Goal: Information Seeking & Learning: Find specific fact

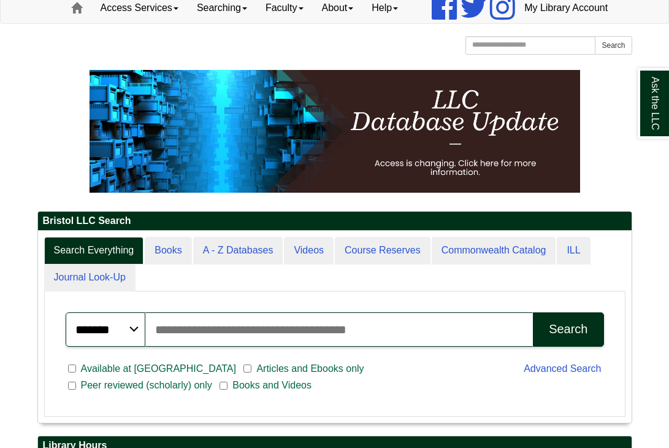
click at [256, 347] on input "Search articles, books, journals & more" at bounding box center [339, 329] width 388 height 34
click at [404, 336] on div "******* ***** ****** Search articles, books, journals & more Search" at bounding box center [334, 329] width 553 height 49
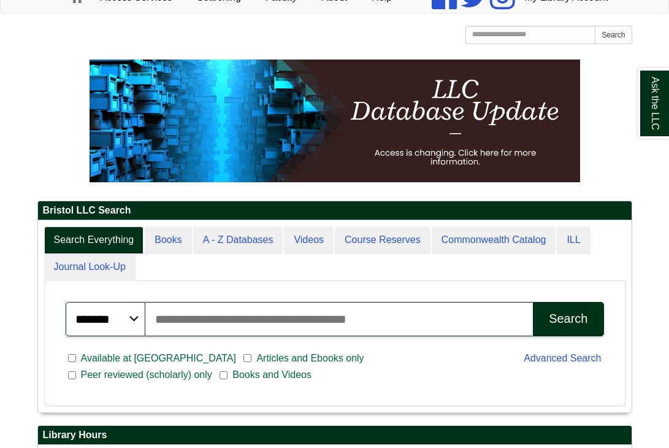
scroll to position [92, 0]
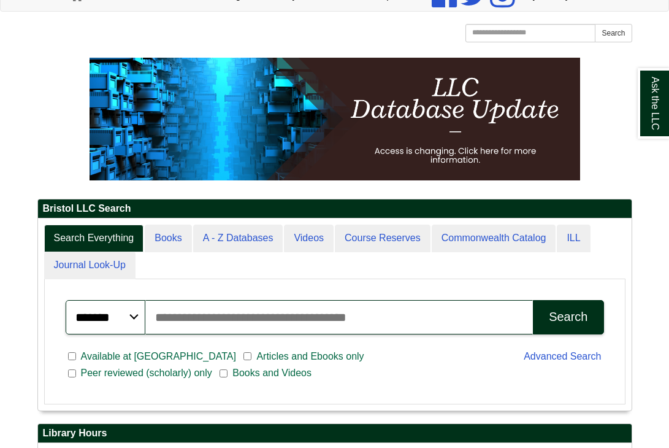
click at [344, 334] on input "Search articles, books, journals & more" at bounding box center [339, 317] width 388 height 34
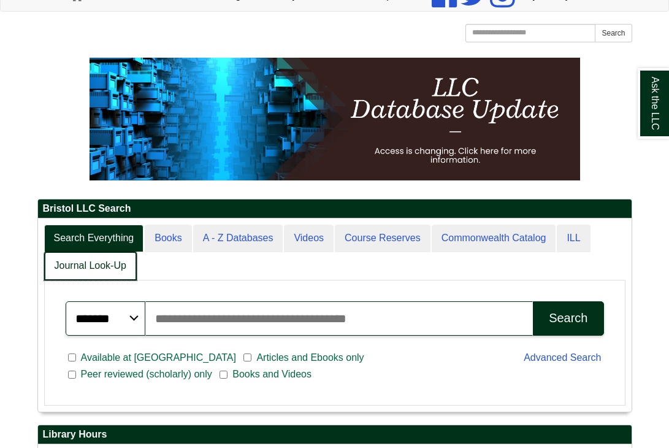
scroll to position [6, 6]
click at [112, 280] on link "Journal Look-Up" at bounding box center [90, 266] width 93 height 29
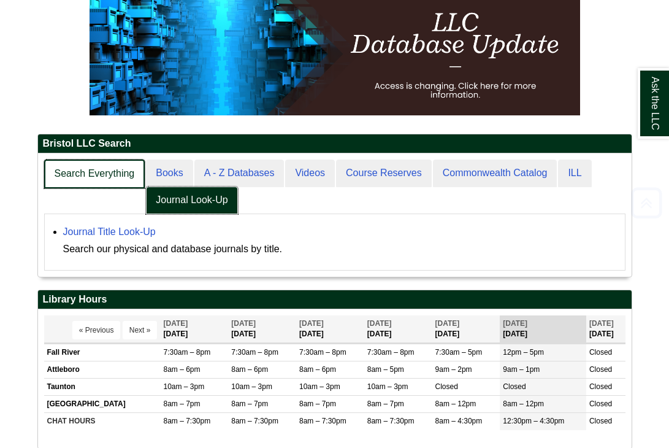
scroll to position [123, 594]
click at [119, 188] on link "Search Everything" at bounding box center [94, 173] width 101 height 29
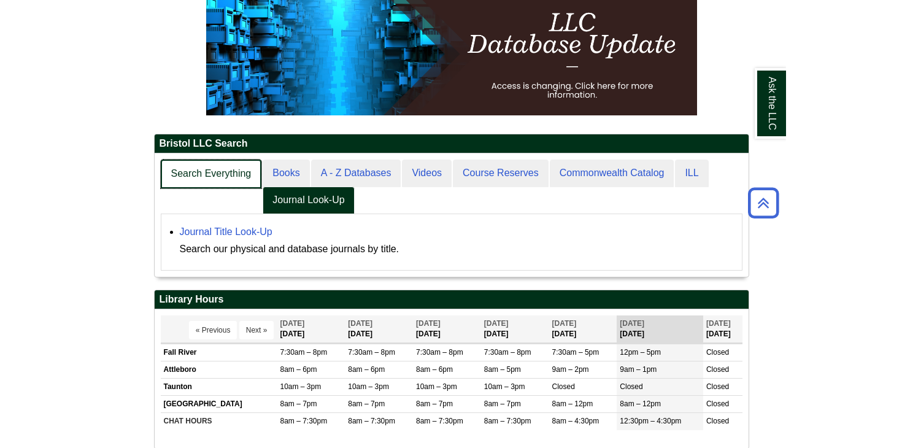
scroll to position [191, 594]
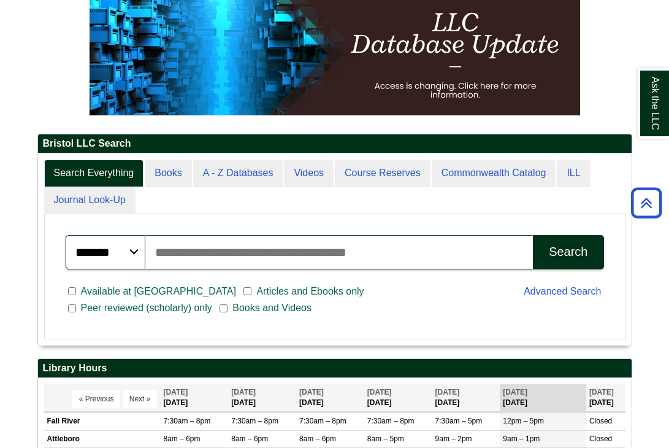
click at [204, 269] on input "Search articles, books, journals & more" at bounding box center [339, 252] width 388 height 34
type input "**********"
click at [561, 259] on div "Search" at bounding box center [568, 252] width 39 height 14
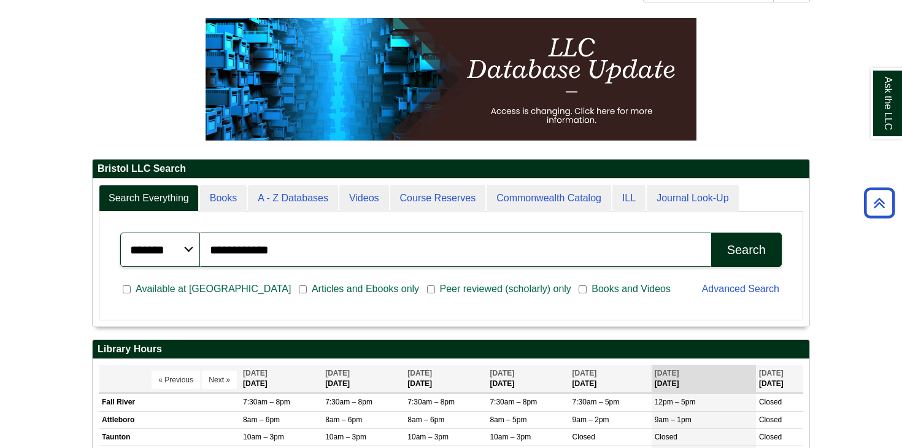
scroll to position [129, 718]
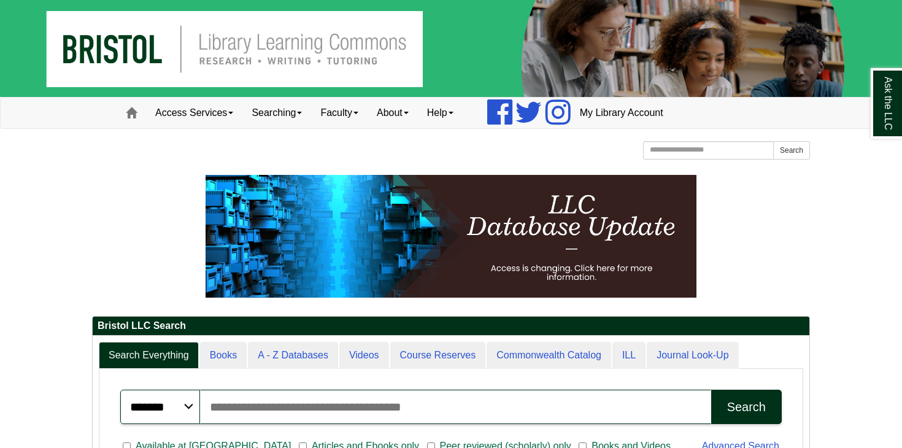
click at [255, 432] on div "Available at [GEOGRAPHIC_DATA] Articles and Ebooks only [PERSON_NAME] reviewed …" at bounding box center [404, 447] width 582 height 32
click at [257, 422] on input "Search articles, books, journals & more" at bounding box center [455, 407] width 511 height 34
type input "**********"
click at [711, 390] on button "Search" at bounding box center [746, 407] width 71 height 34
